Goal: Task Accomplishment & Management: Use online tool/utility

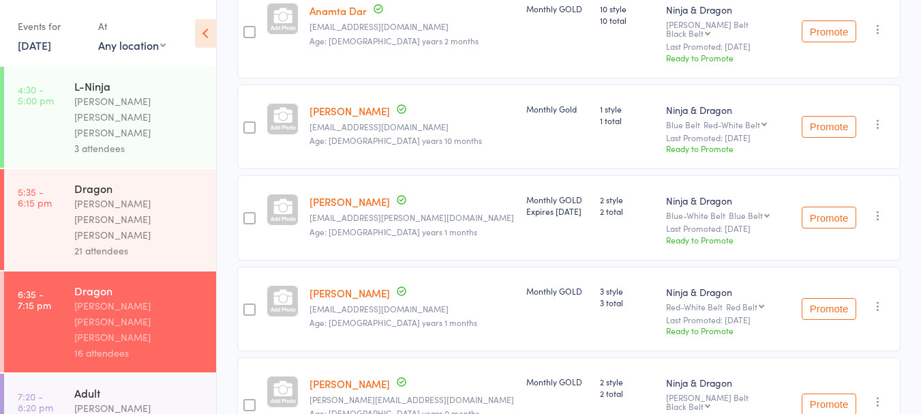
scroll to position [7, 0]
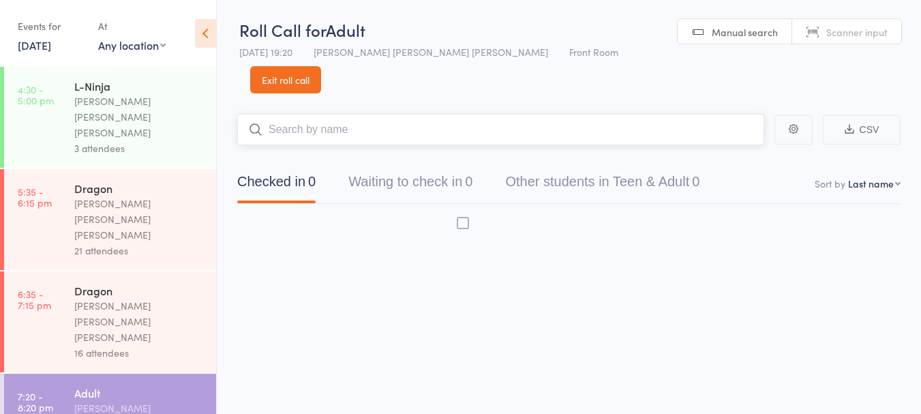
scroll to position [1, 0]
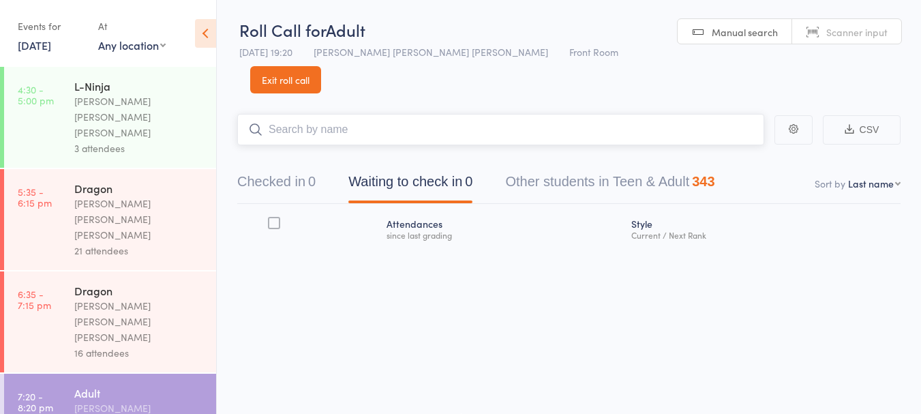
click at [284, 167] on button "Checked in 0" at bounding box center [276, 185] width 78 height 36
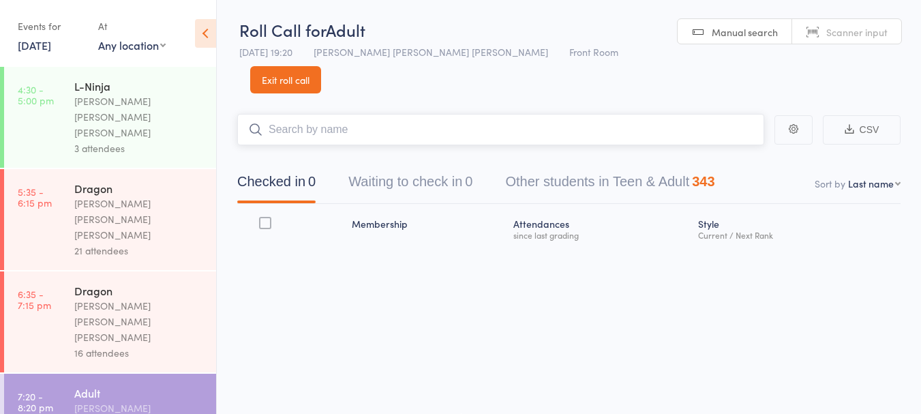
click at [301, 114] on input "search" at bounding box center [500, 129] width 527 height 31
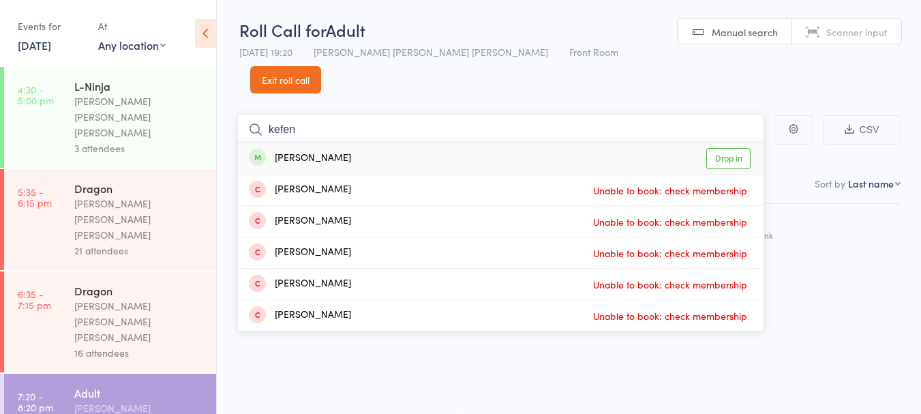
type input "kefen"
click at [726, 148] on link "Drop in" at bounding box center [728, 158] width 44 height 21
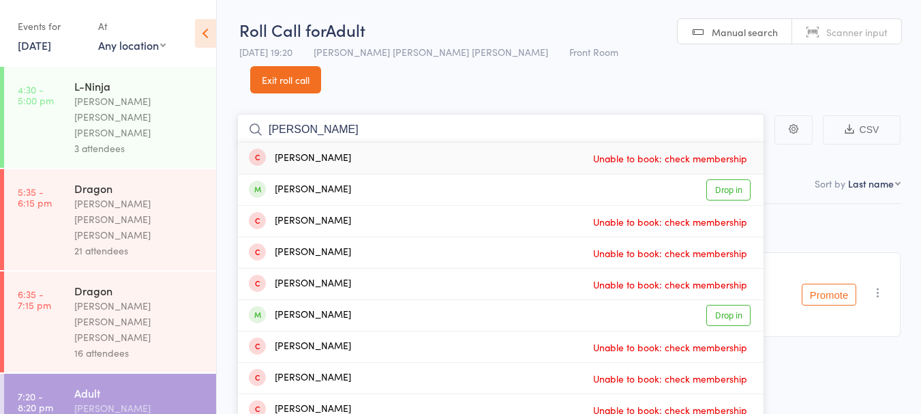
type input "stephen"
click at [727, 305] on link "Drop in" at bounding box center [728, 315] width 44 height 21
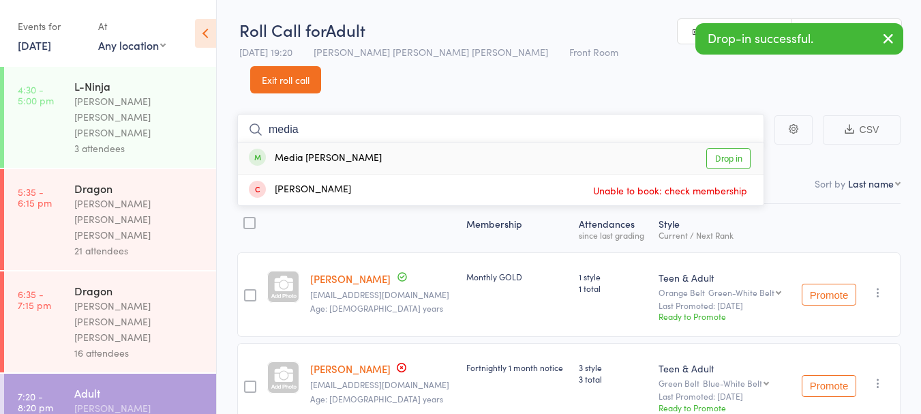
type input "media"
click at [726, 148] on link "Drop in" at bounding box center [728, 158] width 44 height 21
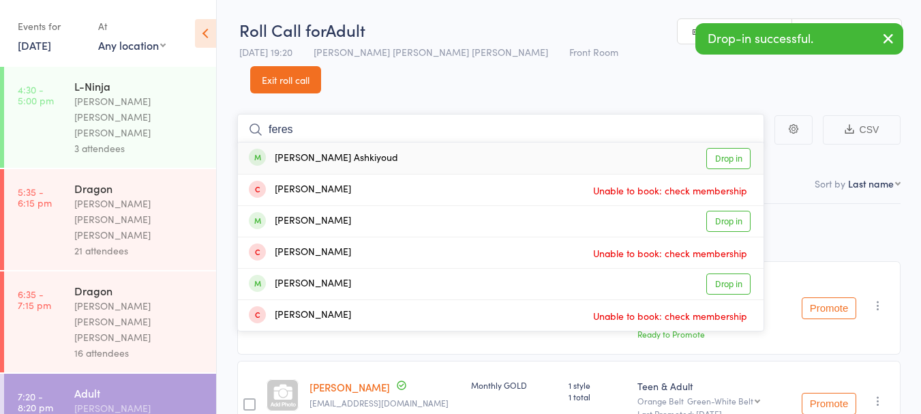
type input "feres"
click at [724, 148] on link "Drop in" at bounding box center [728, 158] width 44 height 21
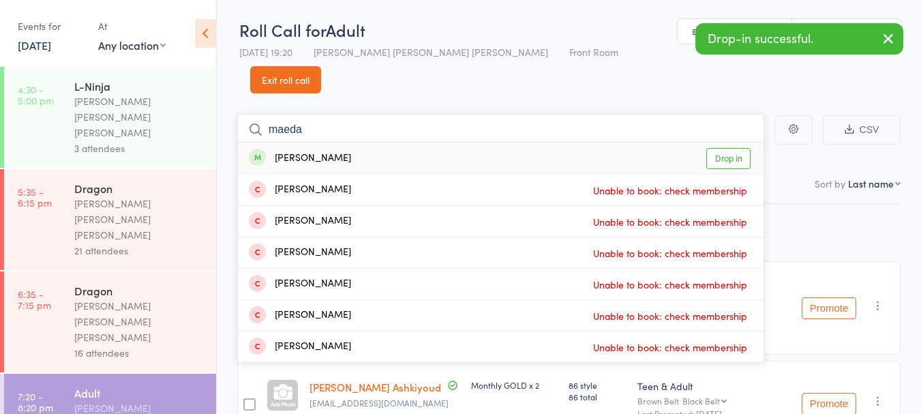
type input "maeda"
click at [730, 148] on link "Drop in" at bounding box center [728, 158] width 44 height 21
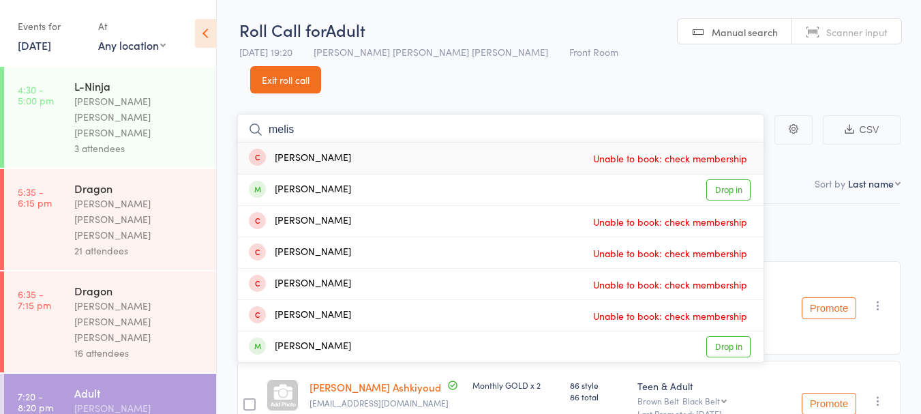
type input "melis"
click at [738, 179] on link "Drop in" at bounding box center [728, 189] width 44 height 21
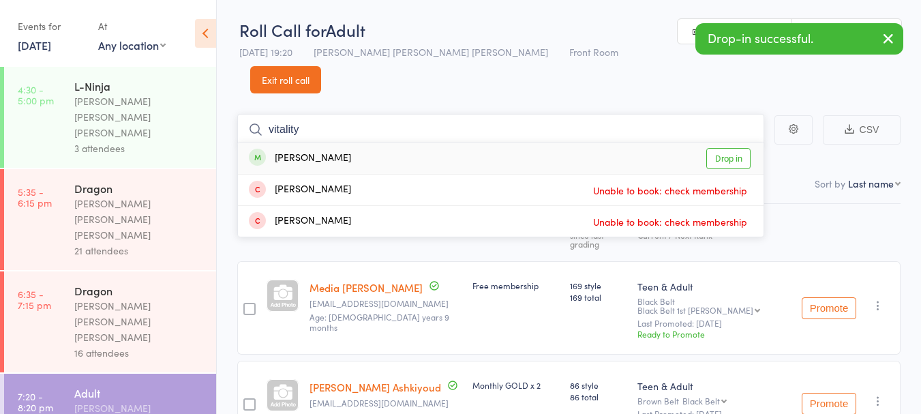
type input "vitality"
click at [721, 148] on link "Drop in" at bounding box center [728, 158] width 44 height 21
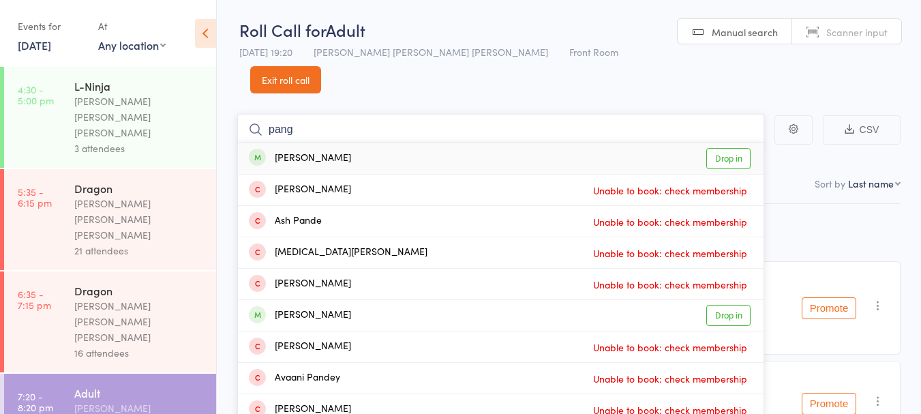
type input "pang"
click at [738, 148] on link "Drop in" at bounding box center [728, 158] width 44 height 21
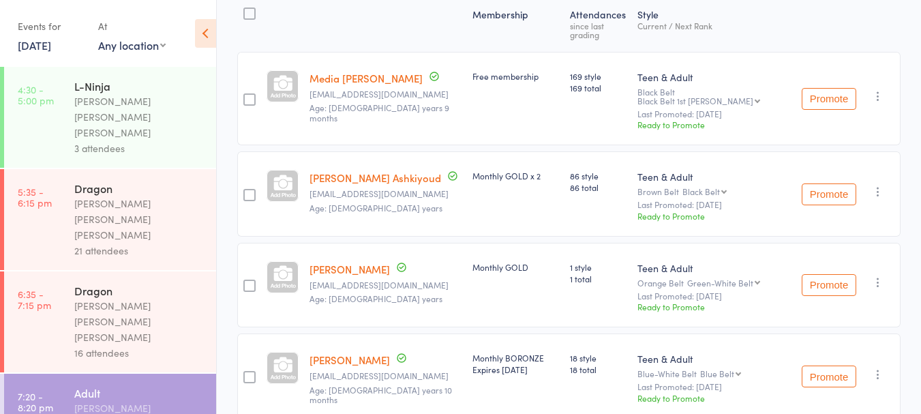
scroll to position [215, 0]
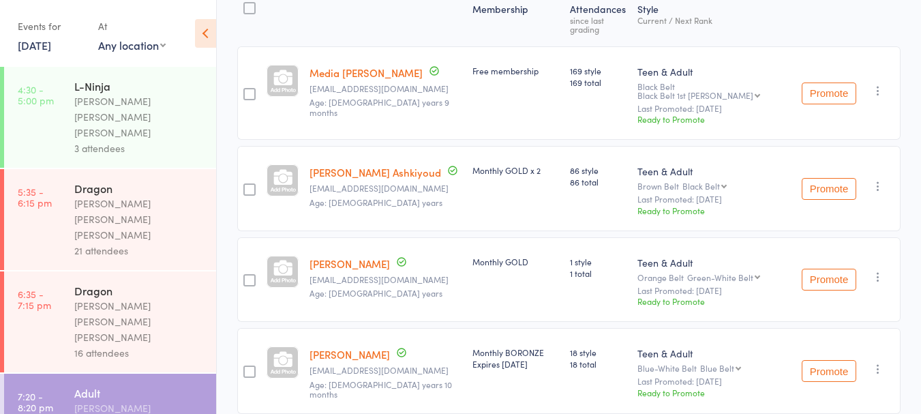
click at [343, 347] on link "[PERSON_NAME]" at bounding box center [350, 354] width 80 height 14
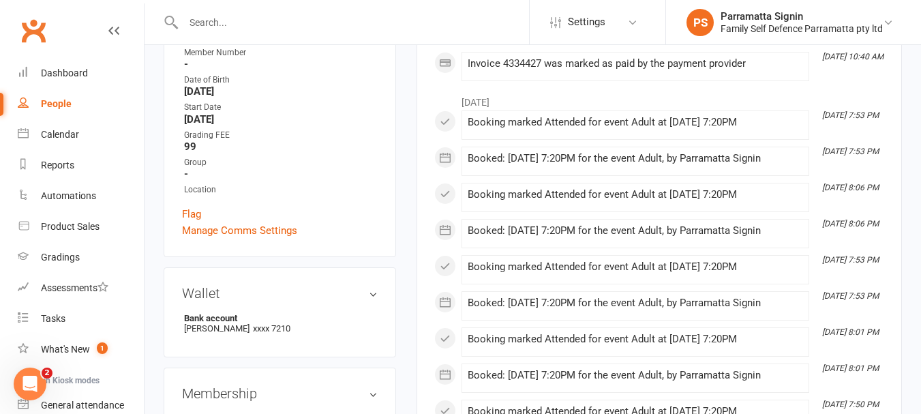
scroll to position [543, 0]
click at [42, 79] on link "Dashboard" at bounding box center [81, 73] width 126 height 31
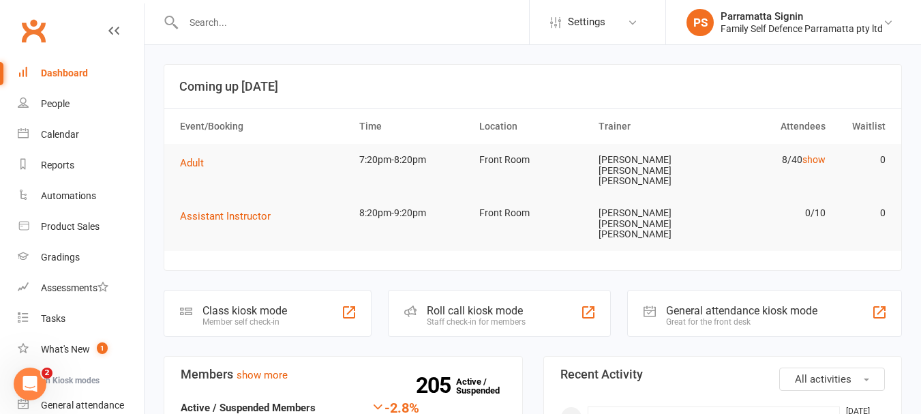
click at [436, 317] on div "Staff check-in for members" at bounding box center [476, 322] width 99 height 10
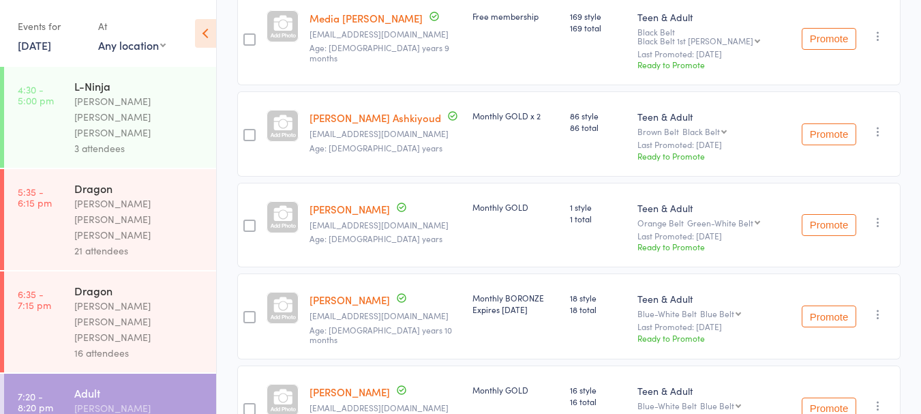
scroll to position [284, 0]
